Goal: Task Accomplishment & Management: Manage account settings

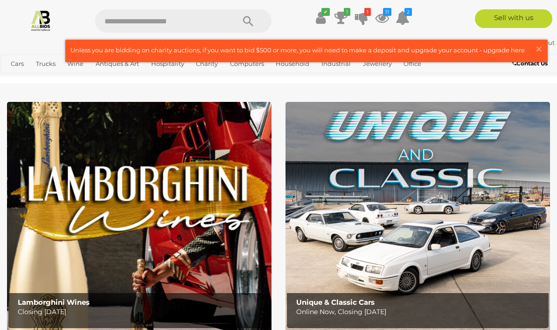
click at [539, 53] on span "×" at bounding box center [539, 49] width 8 height 18
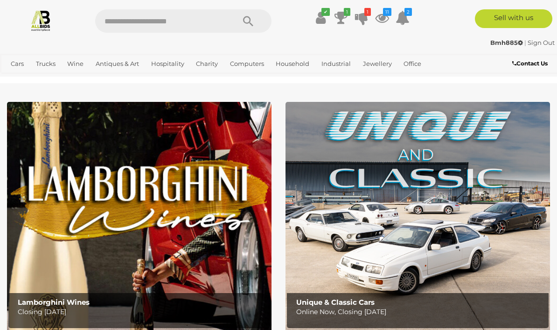
click at [386, 16] on icon at bounding box center [382, 17] width 14 height 17
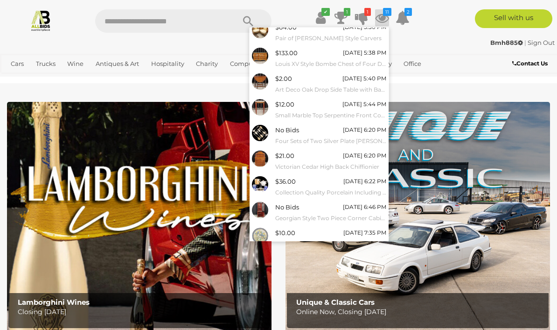
scroll to position [57, 0]
click at [319, 255] on link "View All" at bounding box center [319, 259] width 139 height 16
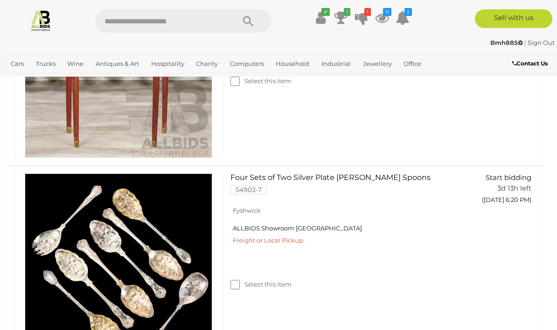
scroll to position [1124, 0]
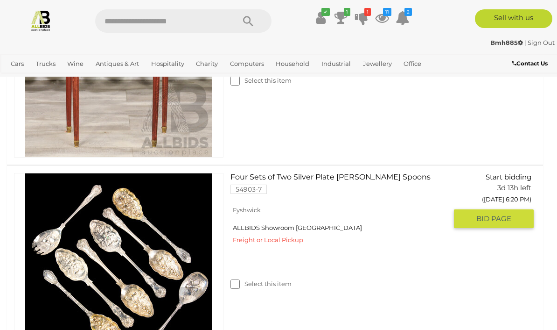
click at [182, 285] on img at bounding box center [118, 266] width 187 height 187
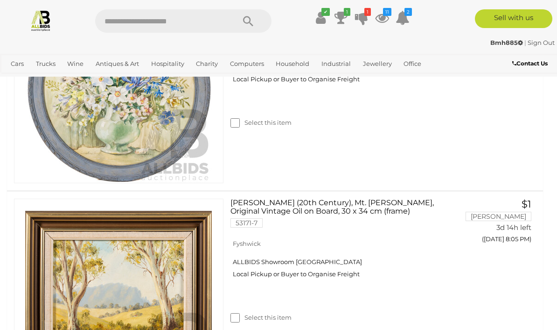
scroll to position [2108, 0]
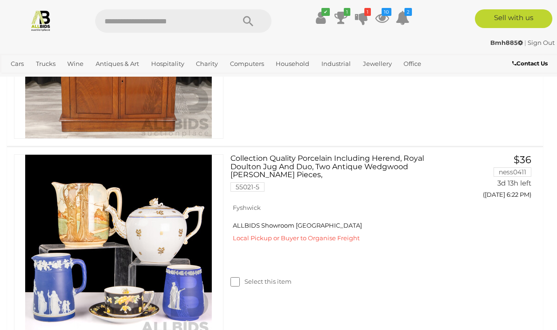
scroll to position [1552, 0]
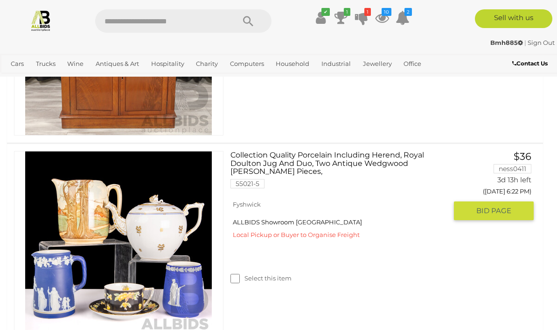
click at [261, 275] on label "Select this item" at bounding box center [261, 278] width 61 height 9
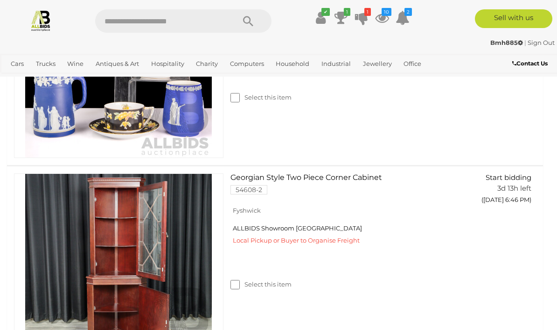
scroll to position [1734, 0]
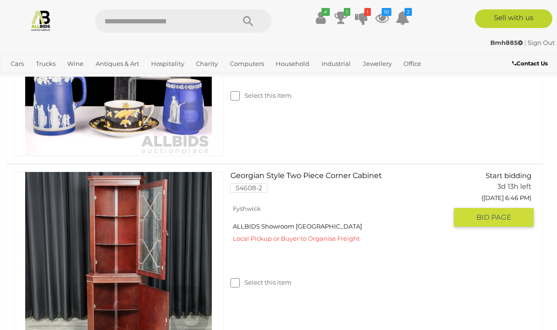
click at [260, 281] on label "Select this item" at bounding box center [261, 282] width 61 height 9
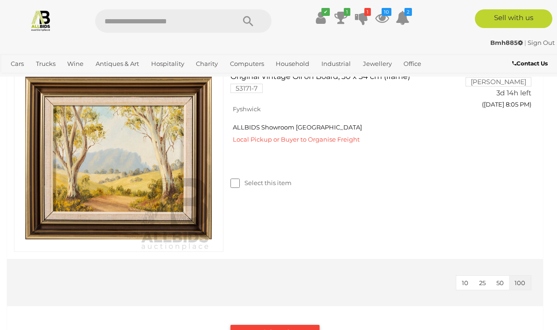
click at [278, 328] on button "Remove Selected Items" at bounding box center [275, 331] width 89 height 14
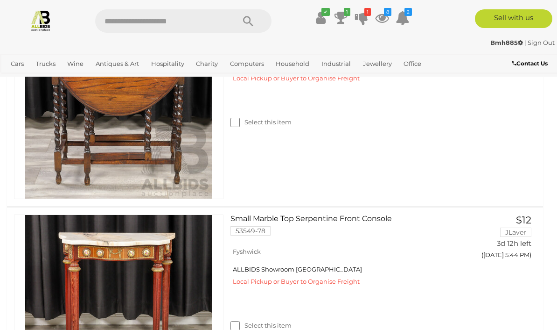
scroll to position [873, 0]
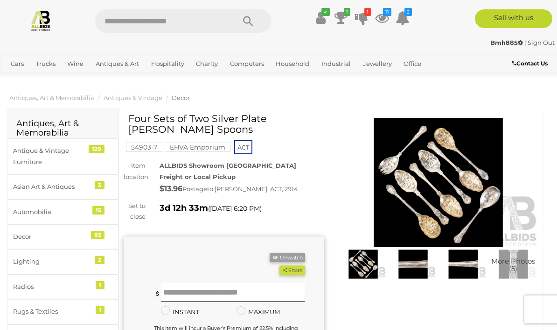
click at [451, 181] on img at bounding box center [438, 182] width 201 height 129
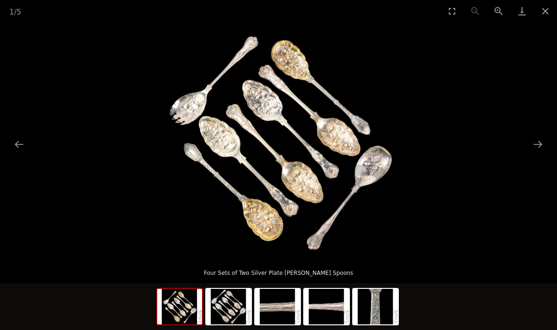
click at [539, 145] on button "Next slide" at bounding box center [538, 144] width 20 height 18
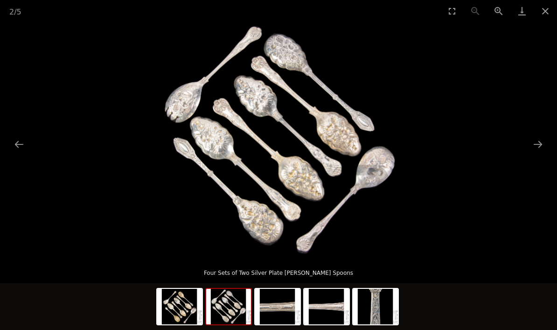
click at [536, 147] on button "Next slide" at bounding box center [538, 144] width 20 height 18
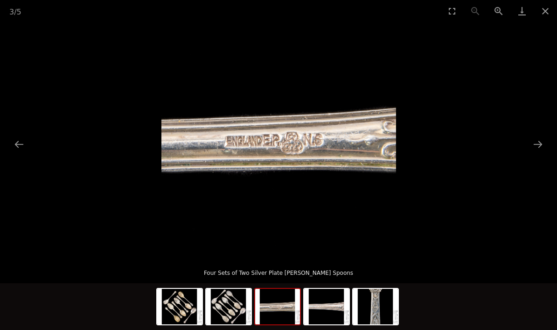
click at [536, 145] on button "Next slide" at bounding box center [538, 144] width 20 height 18
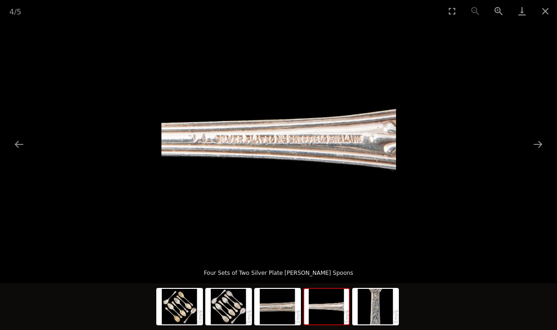
click at [538, 144] on button "Next slide" at bounding box center [538, 144] width 20 height 18
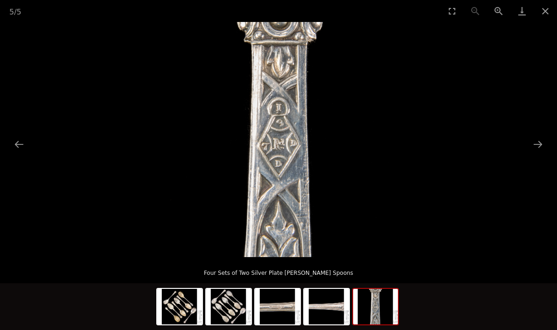
click at [538, 145] on button "Next slide" at bounding box center [538, 144] width 20 height 18
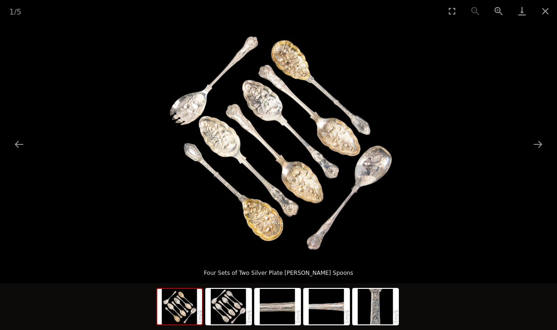
click at [547, 10] on button "Close gallery" at bounding box center [545, 11] width 23 height 22
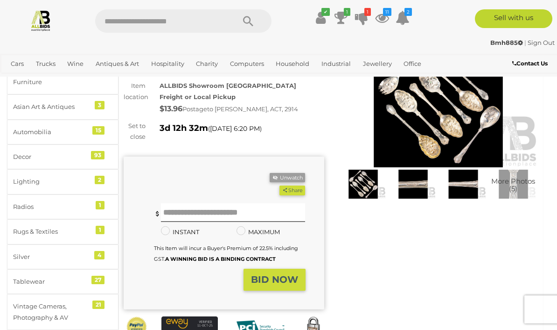
scroll to position [66, 0]
